Goal: Check status: Check status

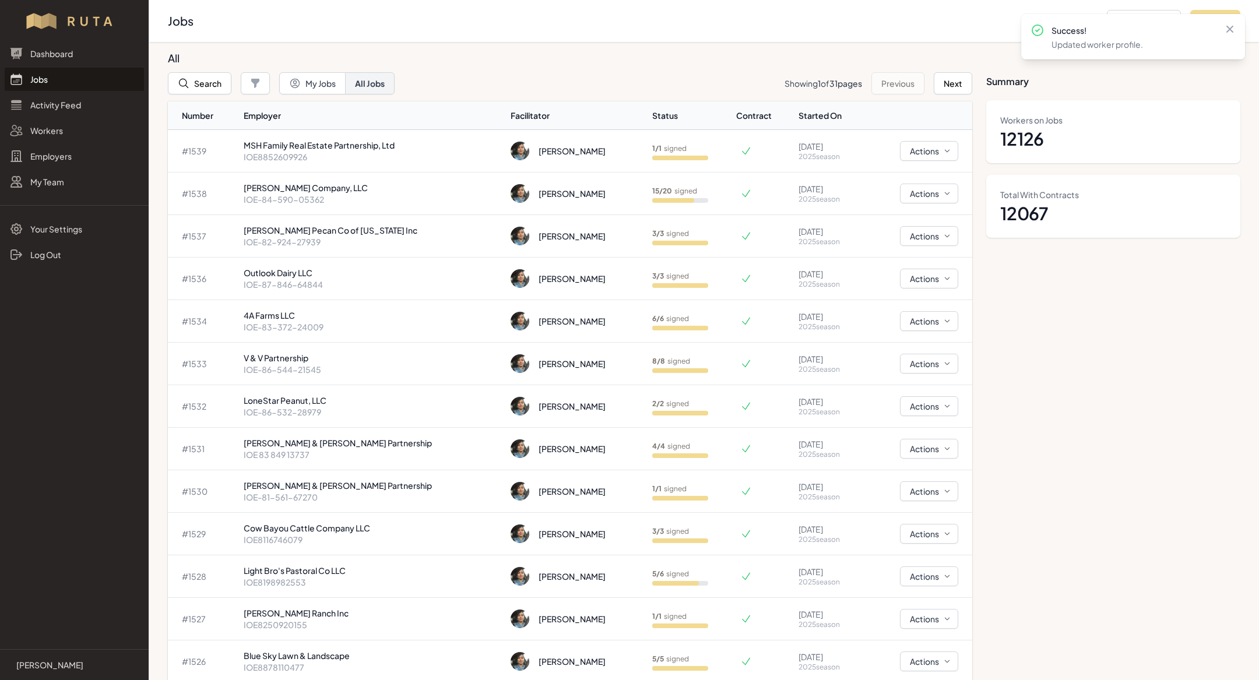
scroll to position [91, 0]
click at [647, 195] on td "15 / 20 signed" at bounding box center [691, 193] width 89 height 43
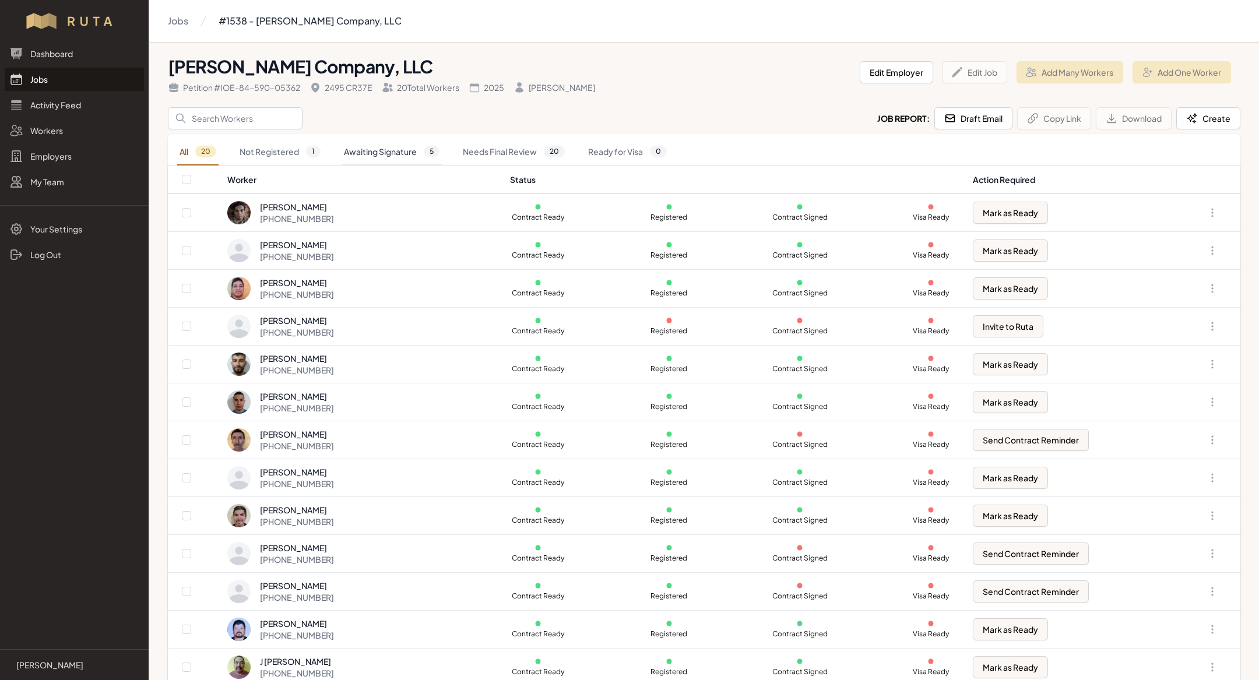
click at [415, 151] on link "Awaiting Signature 5" at bounding box center [391, 152] width 100 height 27
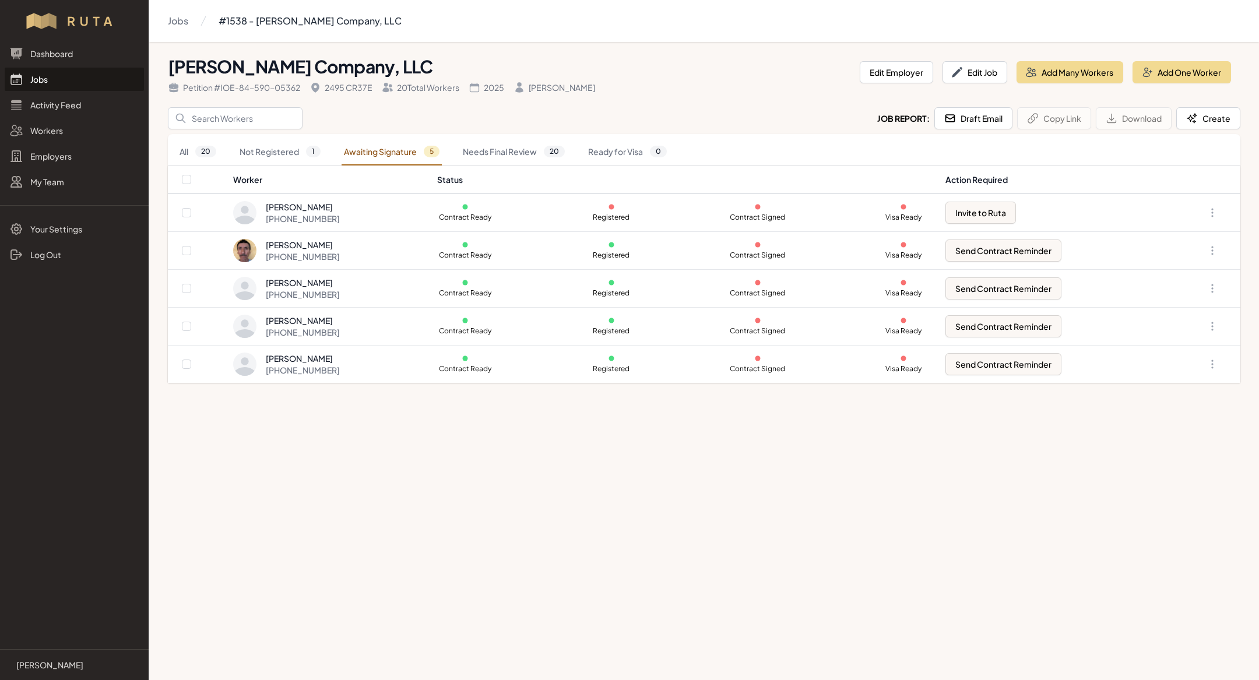
click at [350, 102] on header "Milagro Stone Company, LLC Petition # IOE-84-590-05362 2495 CR37E 20 Total Work…" at bounding box center [704, 79] width 1072 height 56
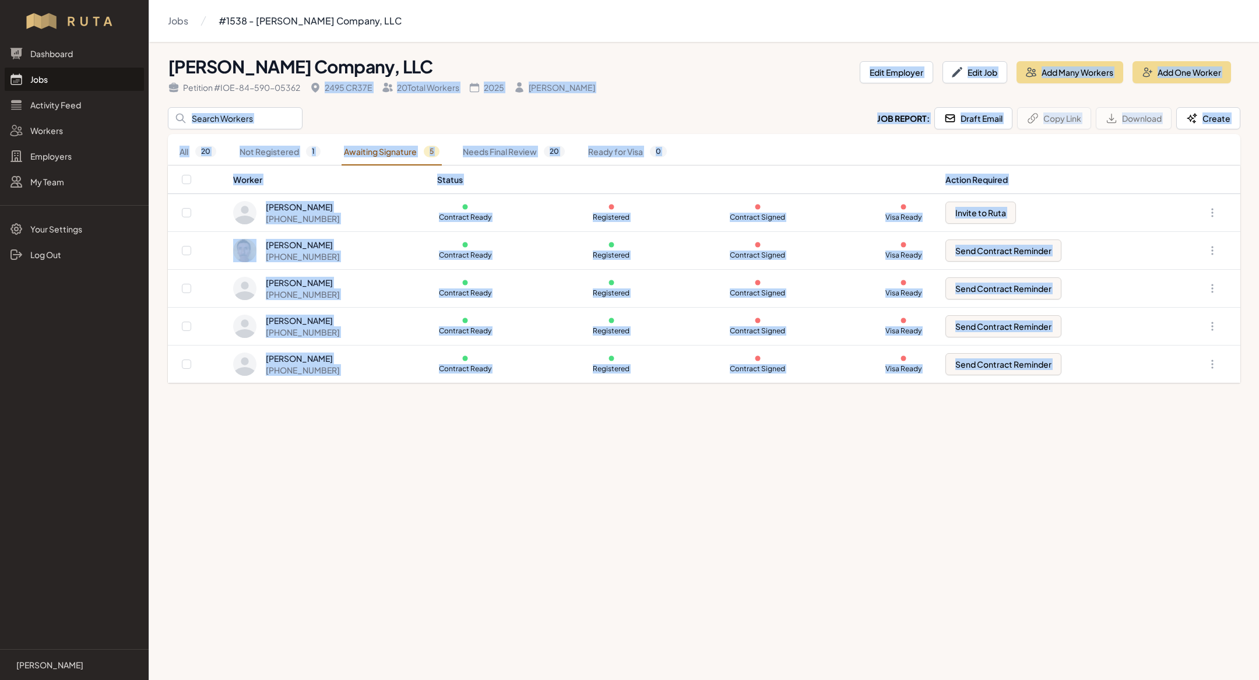
drag, startPoint x: 350, startPoint y: 102, endPoint x: 487, endPoint y: 391, distance: 319.8
click at [487, 391] on main "Jobs #1538 - Milagro Stone Company, LLC Milagro Stone Company, LLC Petition # I…" at bounding box center [629, 340] width 1259 height 680
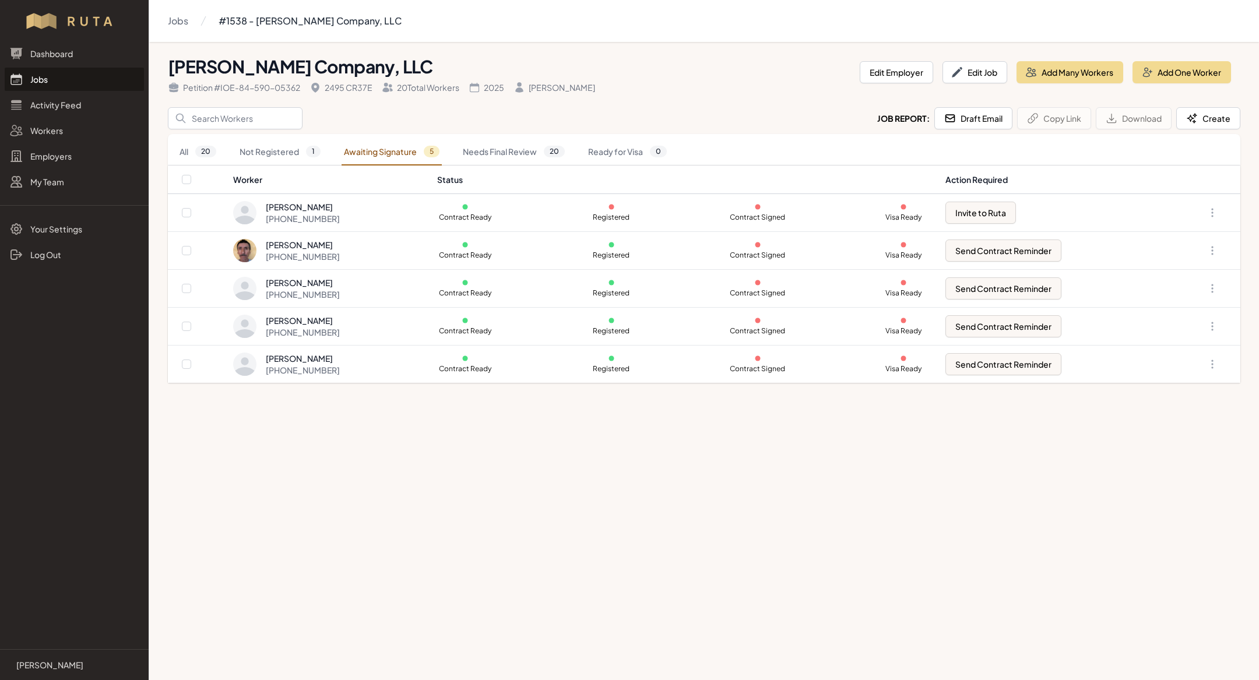
click at [309, 109] on div "Search Job Report: Draft Email Copy Link Download Create" at bounding box center [704, 118] width 1072 height 22
click at [216, 65] on h1 "[PERSON_NAME] Company, LLC" at bounding box center [509, 66] width 682 height 21
click at [304, 66] on h1 "[PERSON_NAME] Company, LLC" at bounding box center [509, 66] width 682 height 21
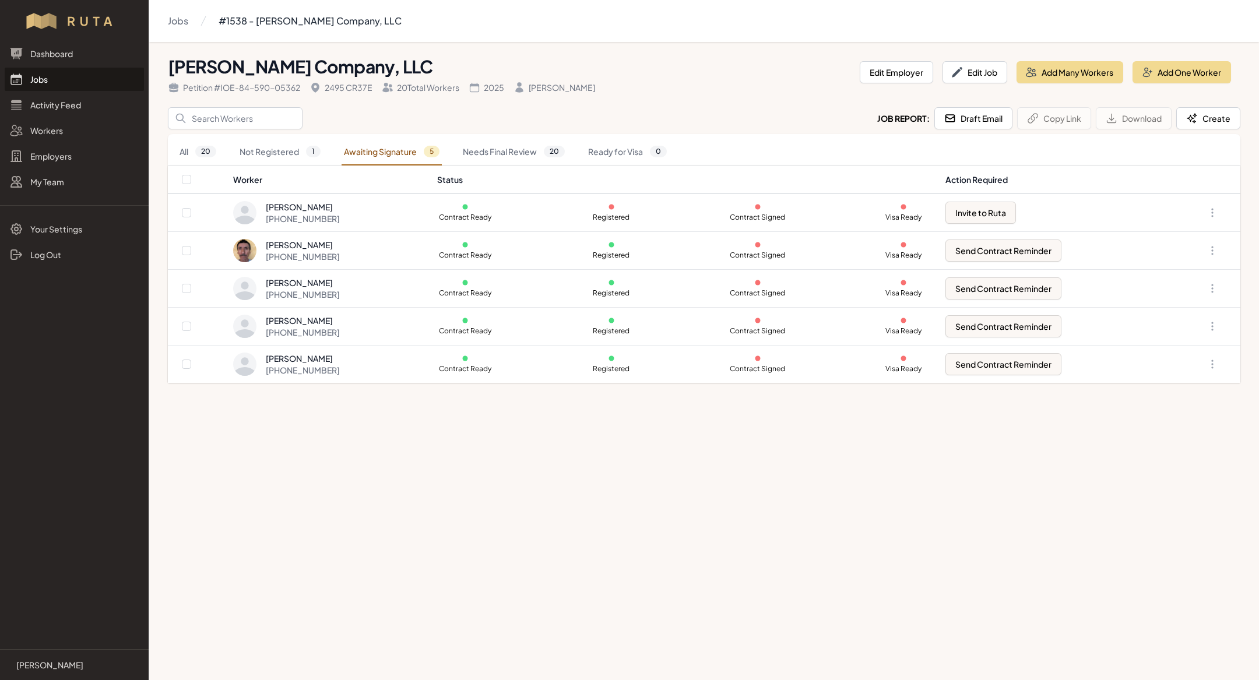
click at [304, 66] on h1 "[PERSON_NAME] Company, LLC" at bounding box center [509, 66] width 682 height 21
click at [323, 67] on h1 "[PERSON_NAME] Company, LLC" at bounding box center [509, 66] width 682 height 21
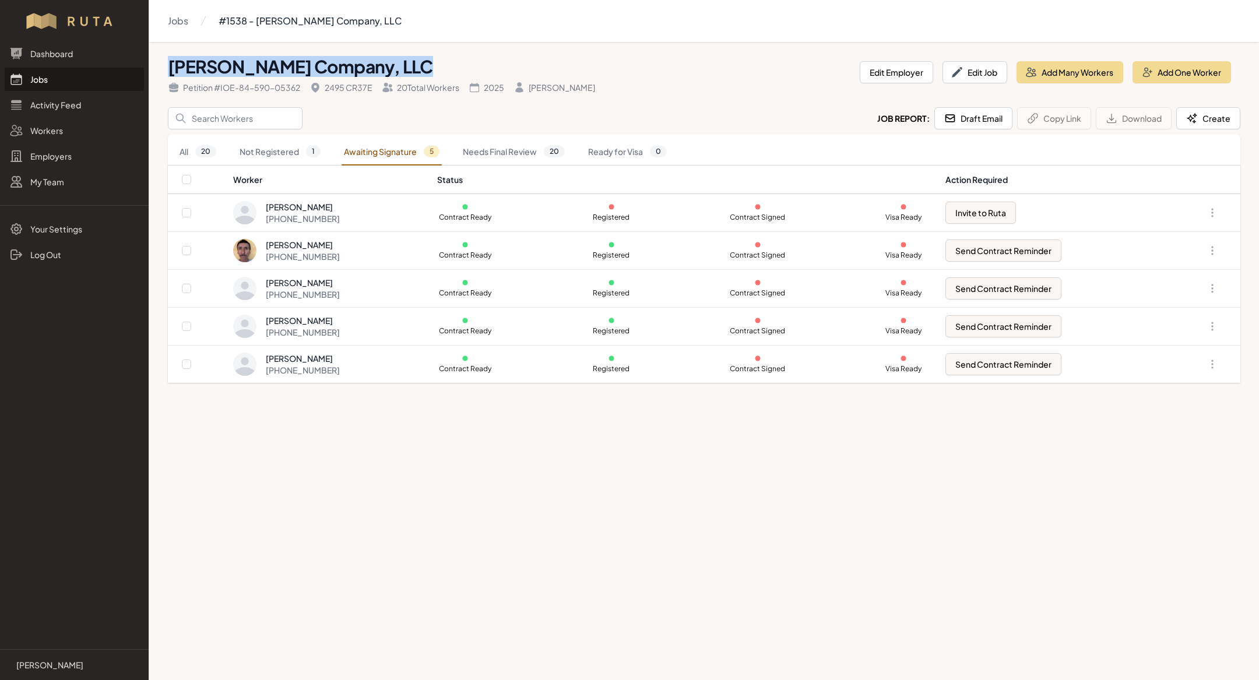
click at [323, 67] on h1 "[PERSON_NAME] Company, LLC" at bounding box center [509, 66] width 682 height 21
